Goal: Check status: Check status

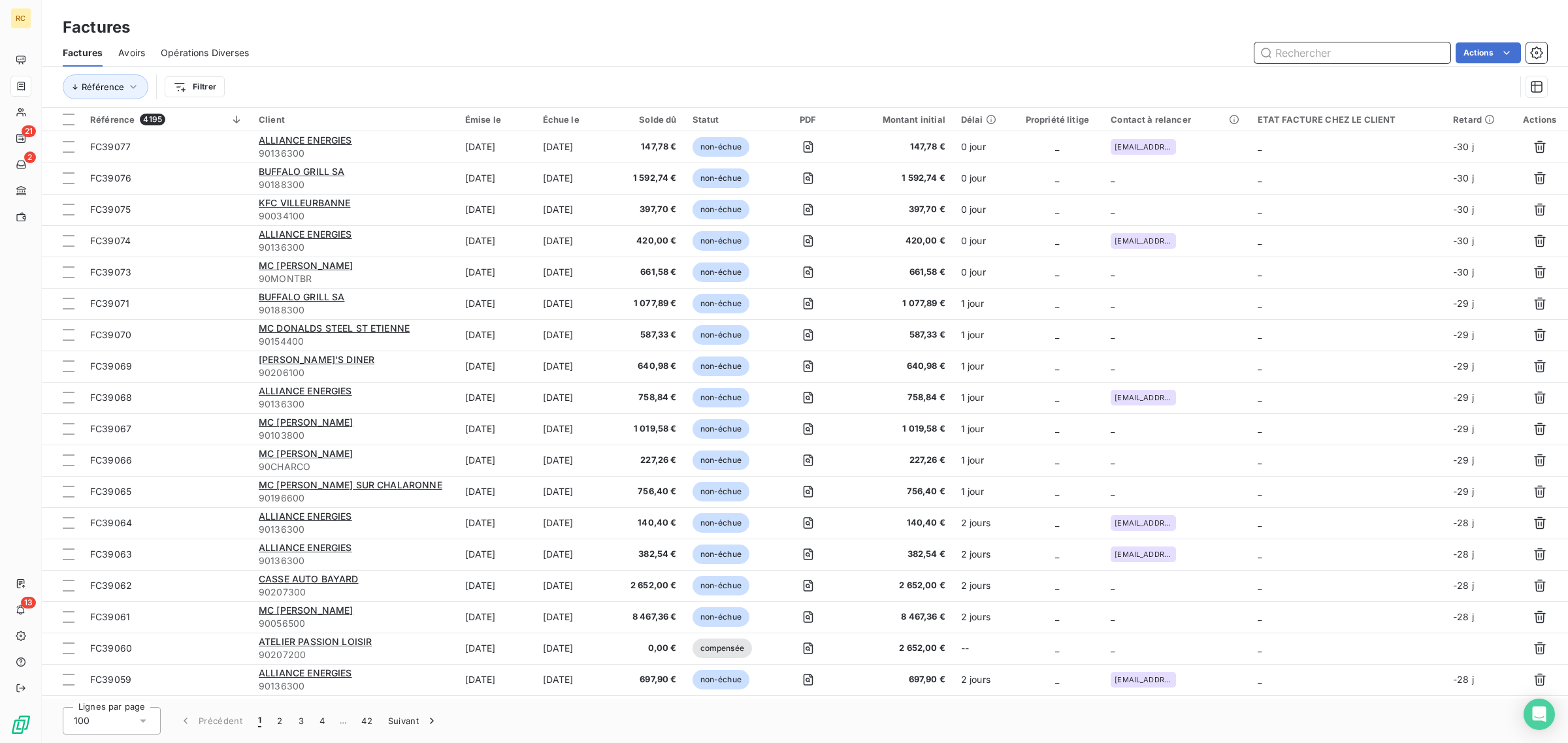
click at [1360, 44] on input "text" at bounding box center [1352, 53] width 196 height 21
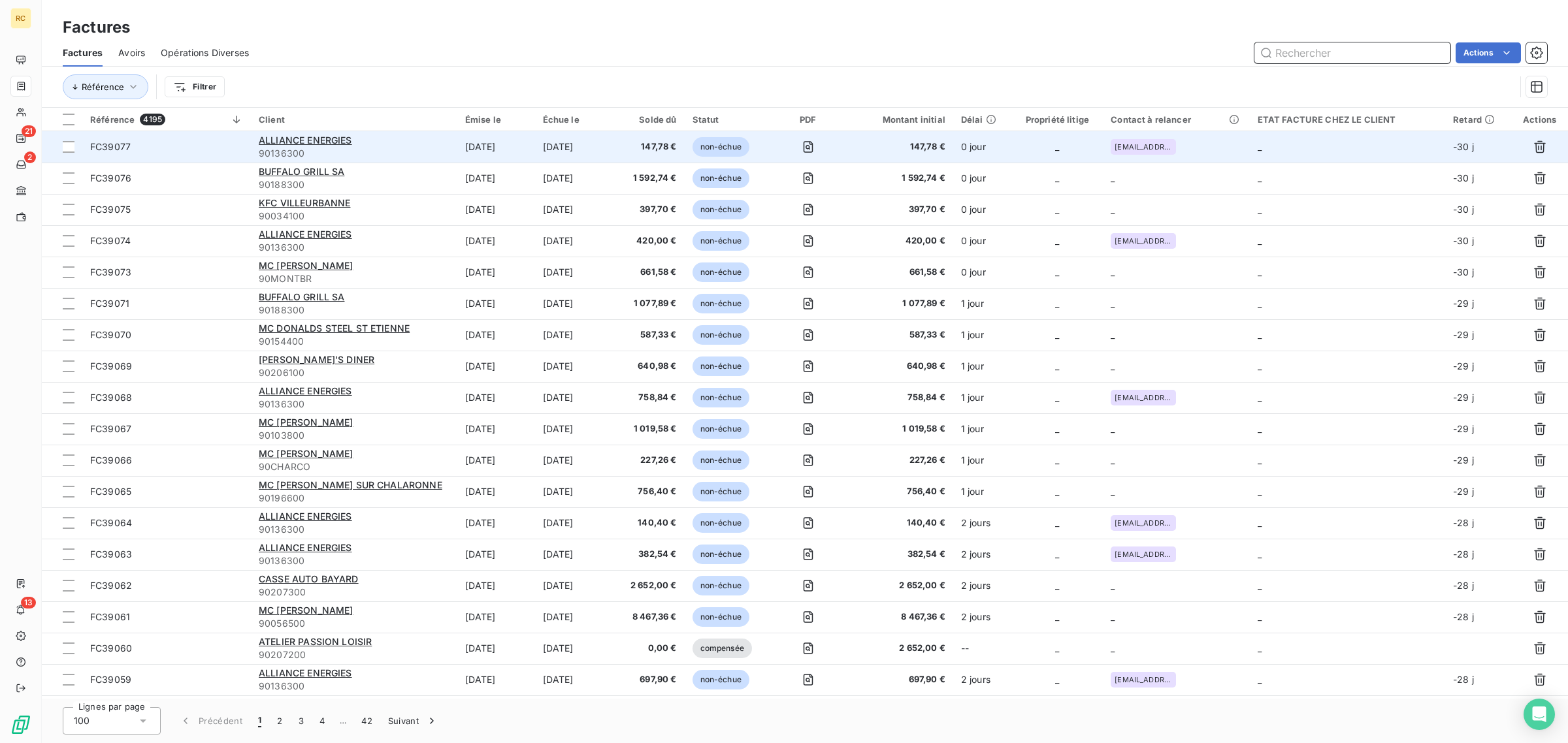
paste input "FC36840"
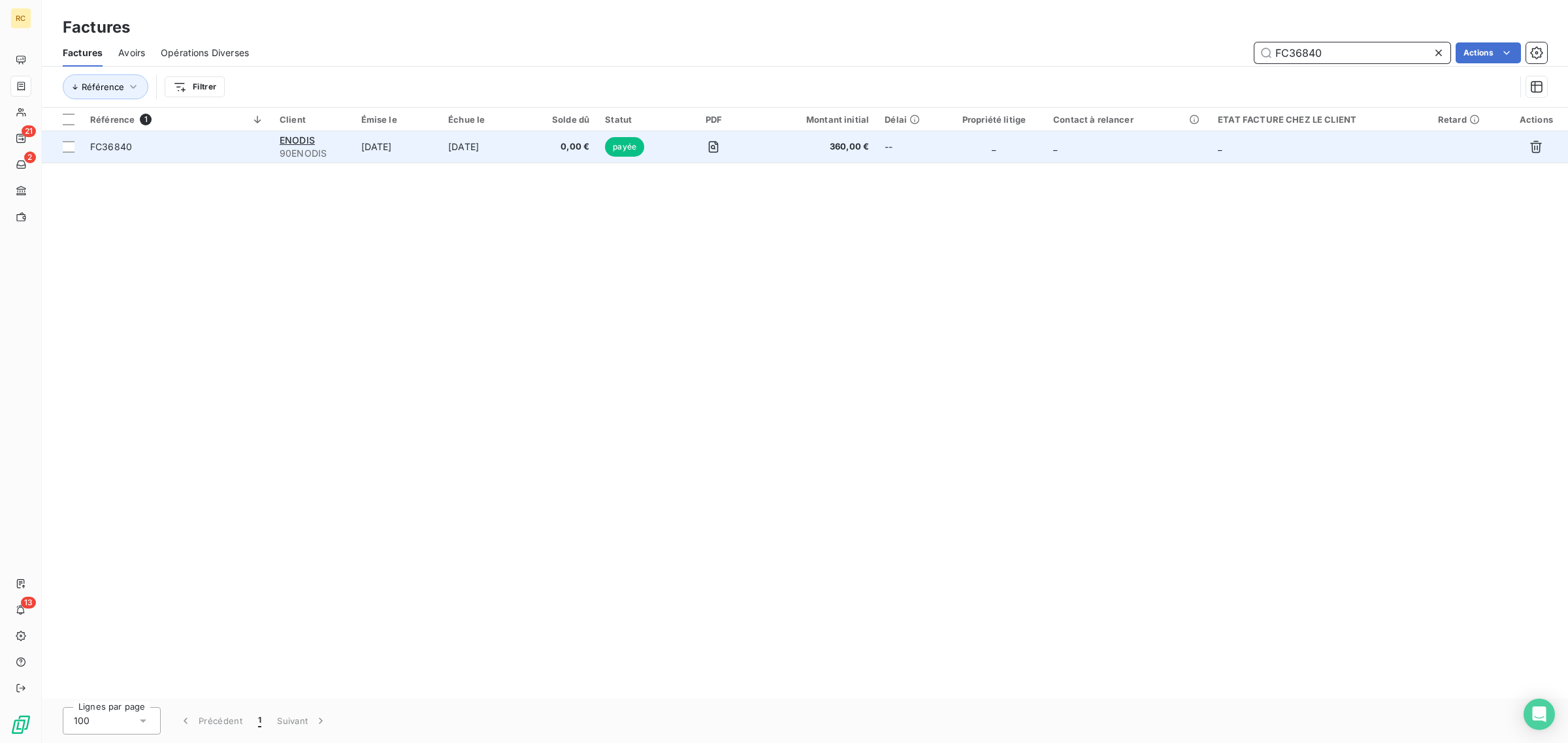
type input "FC36840"
click at [171, 149] on span "FC36840" at bounding box center [177, 147] width 174 height 13
click at [216, 145] on span "FC36840" at bounding box center [177, 147] width 174 height 13
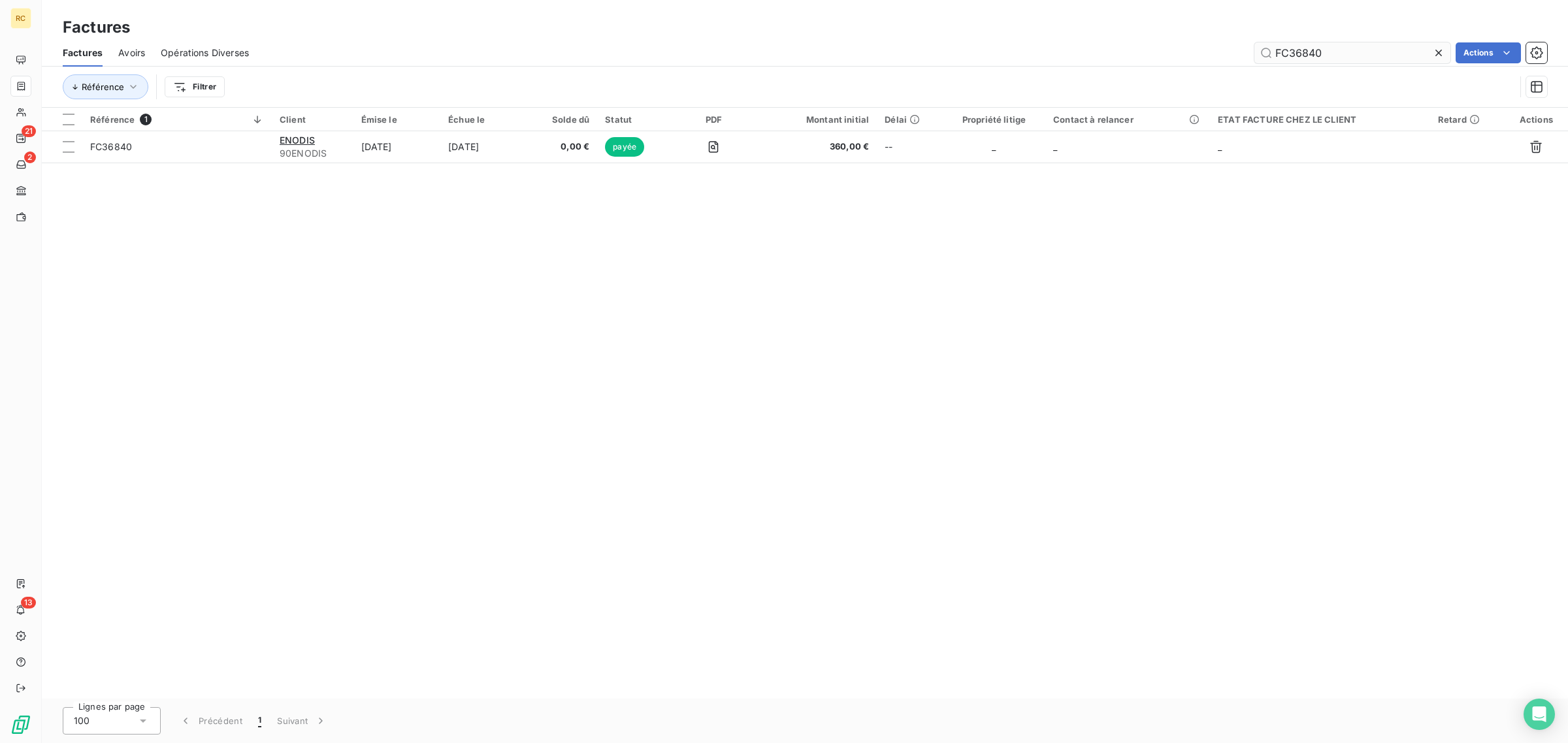
drag, startPoint x: 1323, startPoint y: 46, endPoint x: 1302, endPoint y: 47, distance: 21.0
click at [1302, 47] on input "FC36840" at bounding box center [1352, 53] width 196 height 21
type input "FC36422"
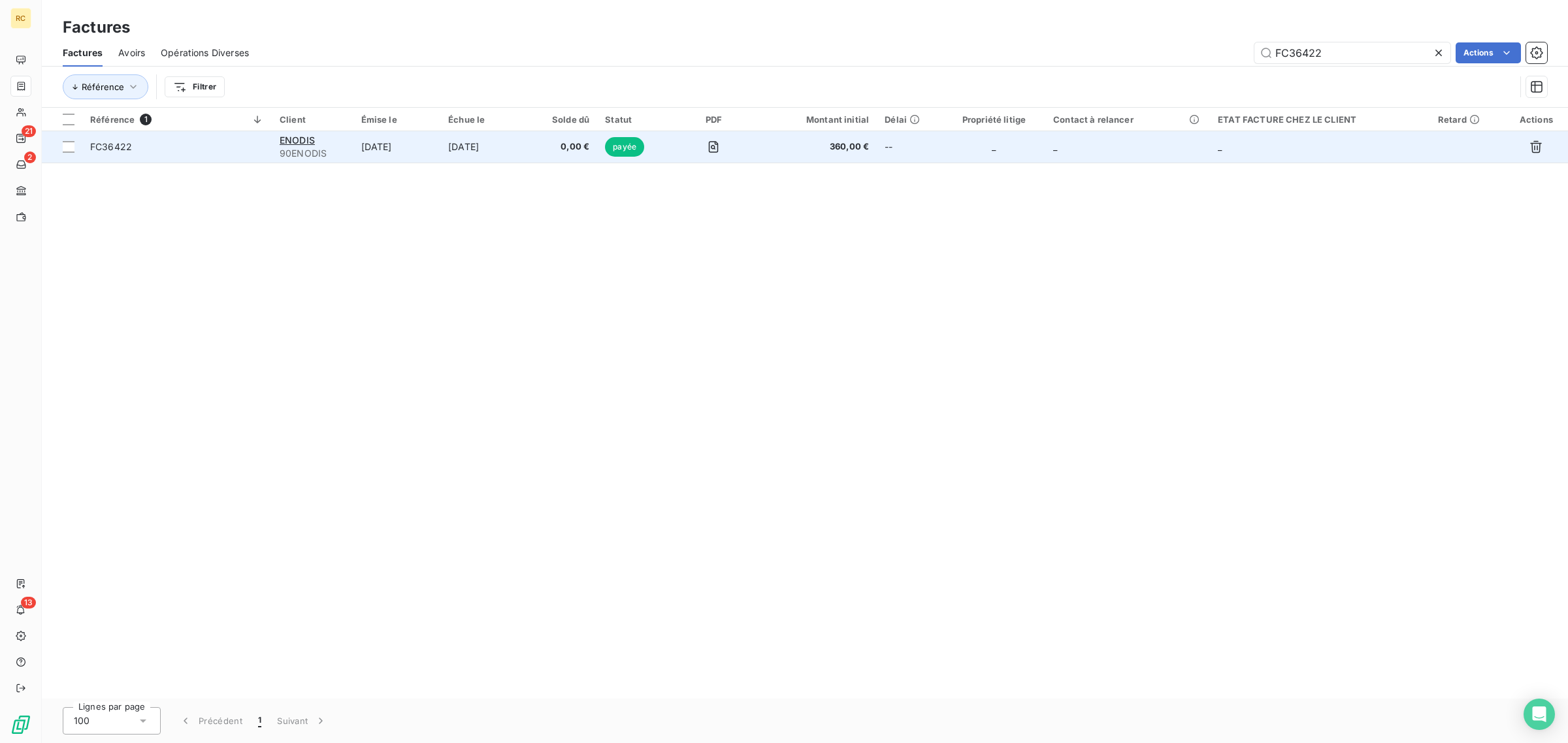
click at [250, 157] on td "FC36422" at bounding box center [177, 147] width 189 height 31
